Goal: Task Accomplishment & Management: Complete application form

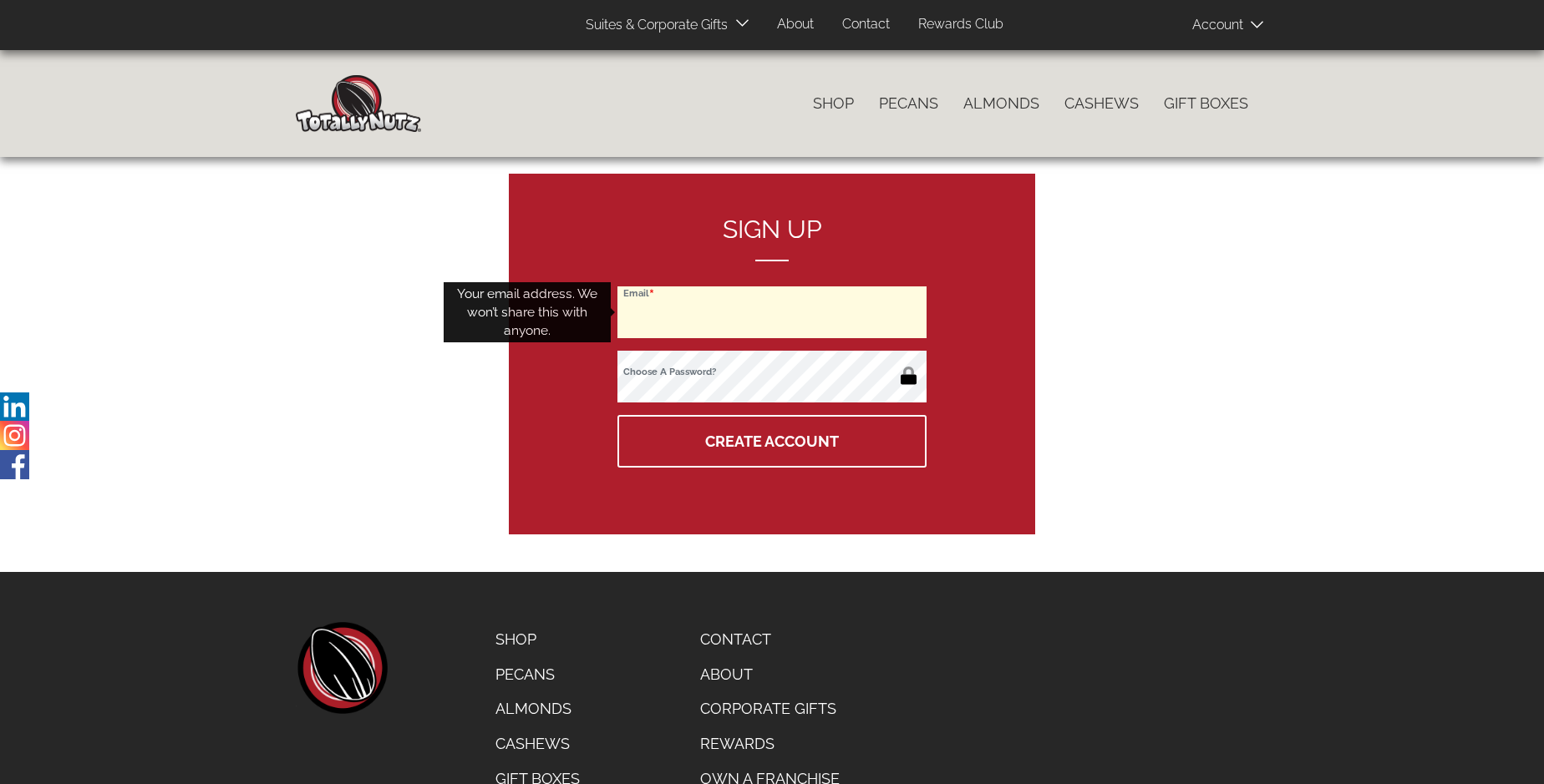
click at [772, 312] on input "Email" at bounding box center [772, 312] width 310 height 52
type input "[PERSON_NAME][EMAIL_ADDRESS][DOMAIN_NAME]"
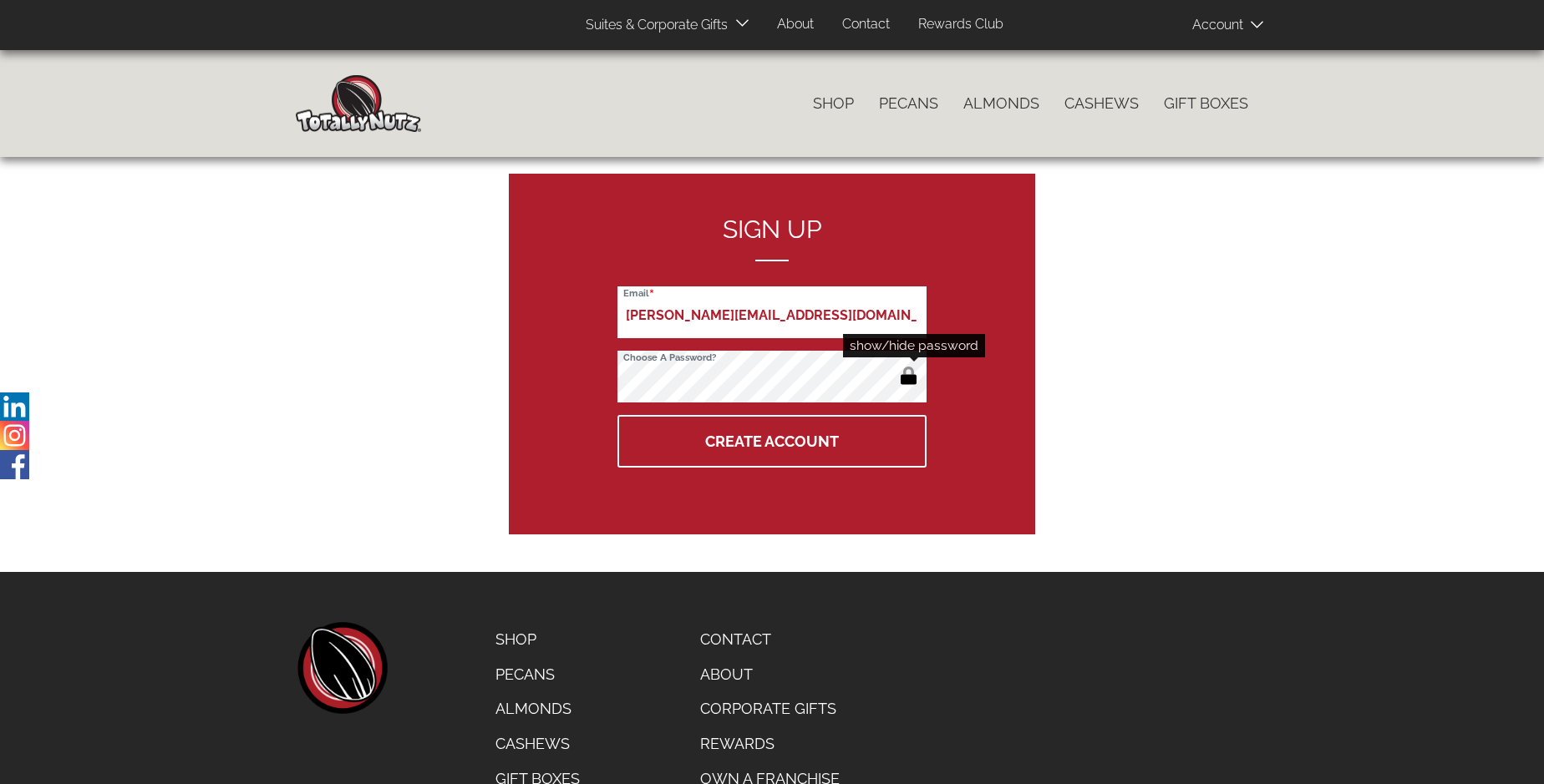
click at [908, 377] on button "button" at bounding box center [909, 377] width 27 height 26
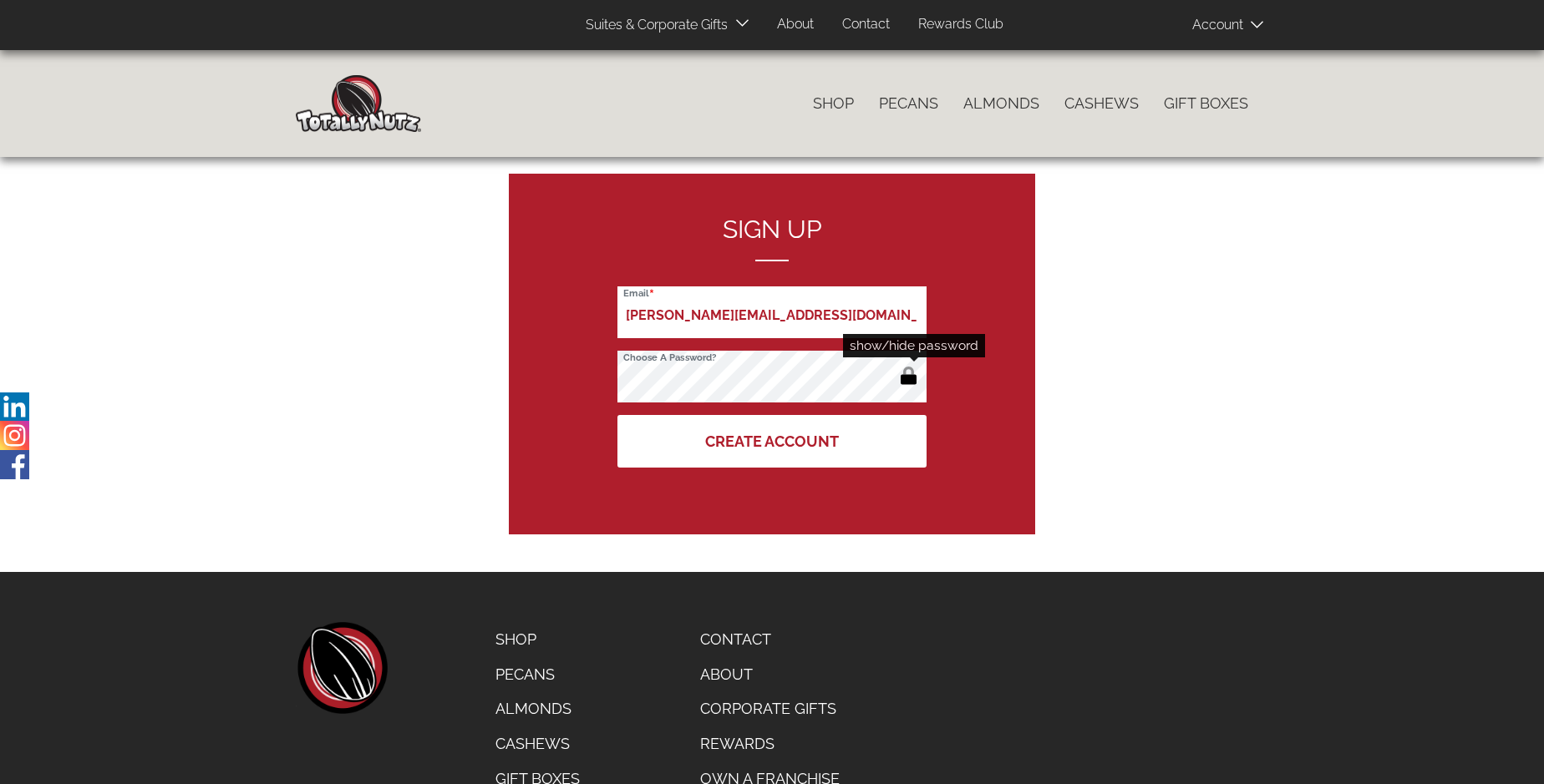
click at [772, 441] on button "Create Account" at bounding box center [772, 441] width 310 height 53
